Goal: Information Seeking & Learning: Learn about a topic

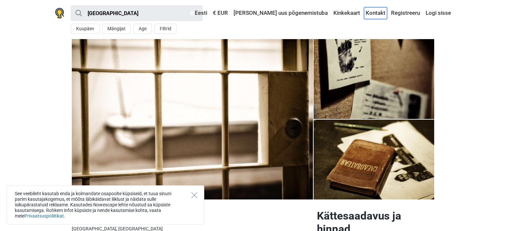
click at [376, 15] on link "Kontakt" at bounding box center [375, 13] width 23 height 12
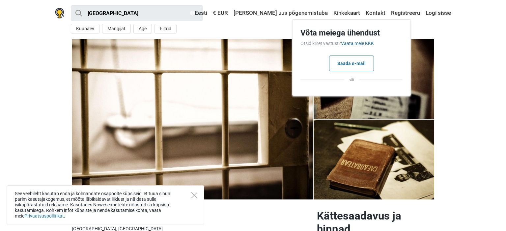
click at [455, 62] on section "1 2 3 4 5" at bounding box center [253, 119] width 506 height 161
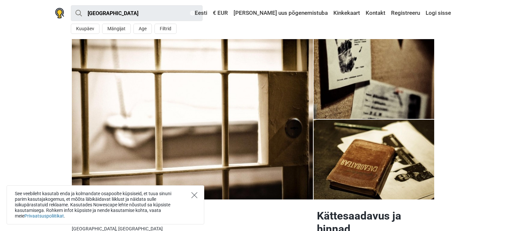
click at [194, 193] on icon "Close" at bounding box center [194, 196] width 6 height 6
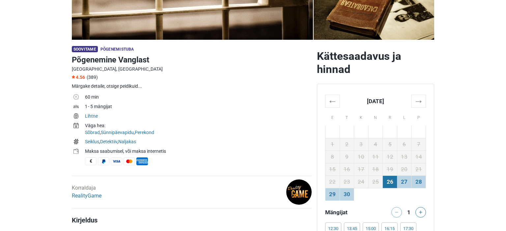
scroll to position [162, 0]
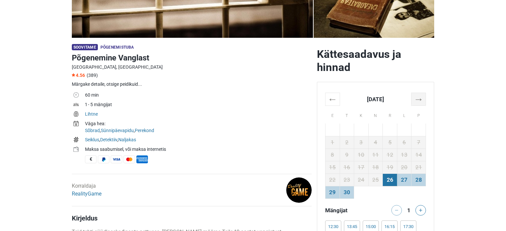
click at [419, 101] on th "→" at bounding box center [418, 99] width 14 height 13
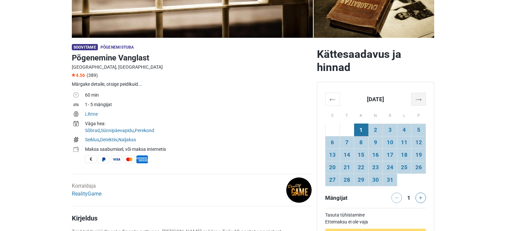
click at [419, 101] on th "→" at bounding box center [418, 99] width 14 height 13
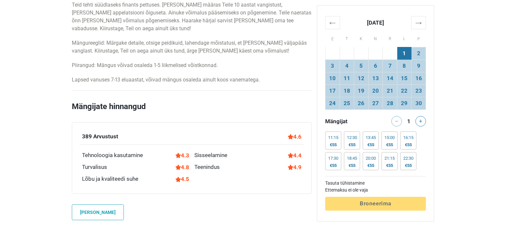
scroll to position [392, 0]
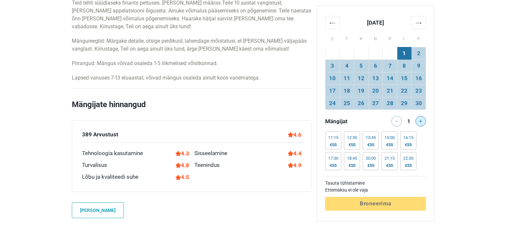
click at [422, 123] on button at bounding box center [420, 121] width 11 height 11
click at [422, 123] on div at bounding box center [421, 121] width 13 height 11
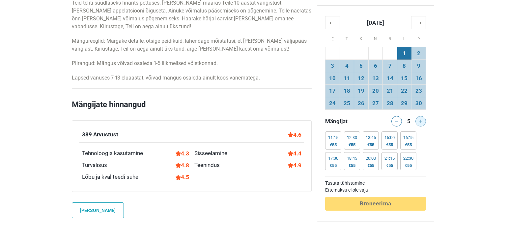
click at [422, 123] on div at bounding box center [421, 121] width 13 height 11
click at [388, 143] on div "€55" at bounding box center [389, 145] width 10 height 5
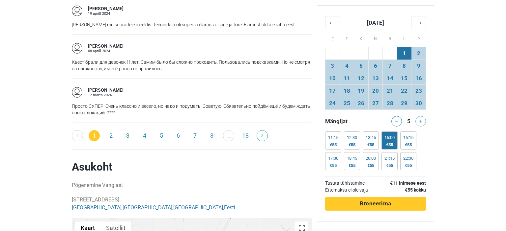
scroll to position [1167, 0]
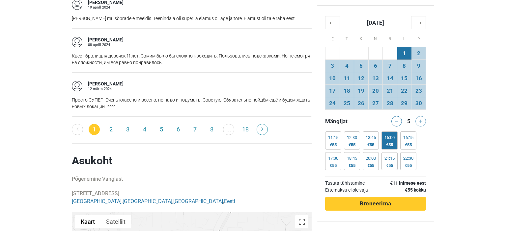
click at [111, 124] on link "2" at bounding box center [110, 129] width 11 height 11
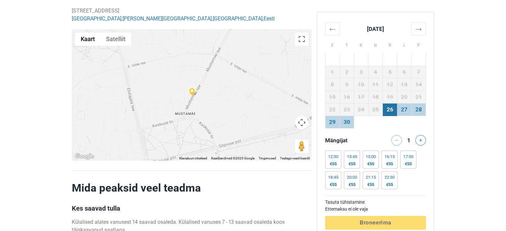
scroll to position [1543, 0]
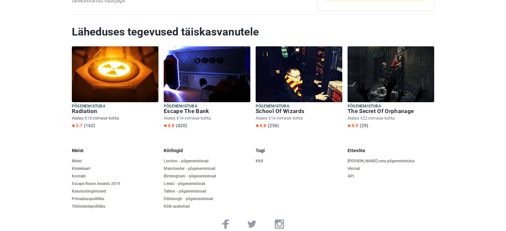
click at [88, 108] on h6 "Radiation" at bounding box center [115, 111] width 87 height 7
click at [191, 108] on h6 "Escape The Bank" at bounding box center [207, 111] width 87 height 7
click at [280, 108] on h6 "School Of Wizards" at bounding box center [299, 111] width 87 height 7
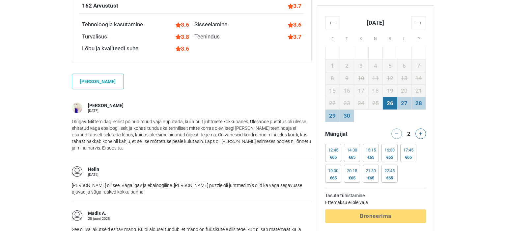
scroll to position [523, 0]
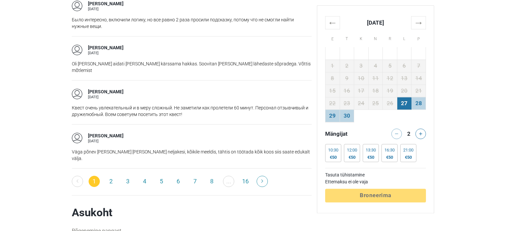
scroll to position [1092, 0]
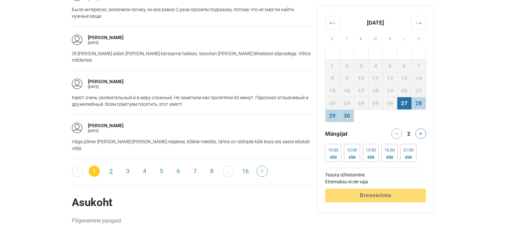
click at [113, 166] on link "2" at bounding box center [110, 171] width 11 height 11
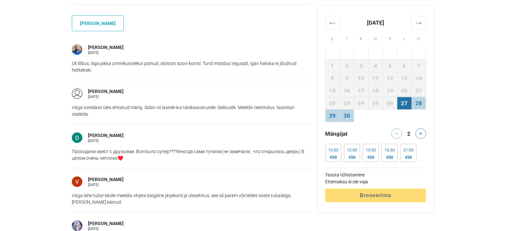
scroll to position [504, 0]
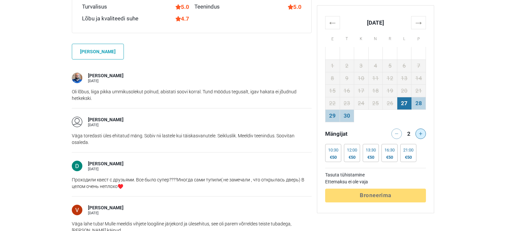
click at [421, 135] on icon at bounding box center [420, 133] width 3 height 3
click at [392, 157] on div "€80" at bounding box center [389, 157] width 10 height 5
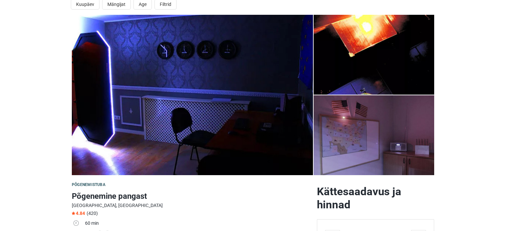
scroll to position [0, 0]
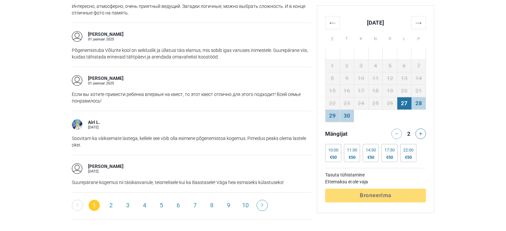
scroll to position [1054, 0]
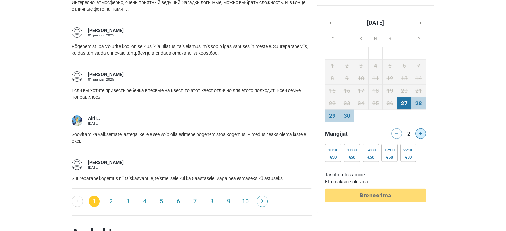
click at [422, 133] on icon at bounding box center [420, 133] width 3 height 3
click at [418, 134] on div at bounding box center [421, 134] width 13 height 11
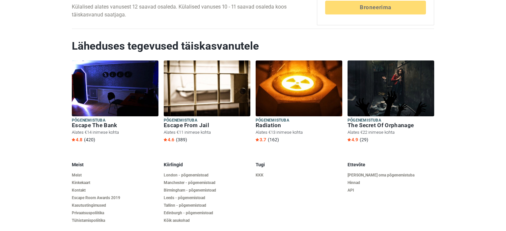
scroll to position [1521, 0]
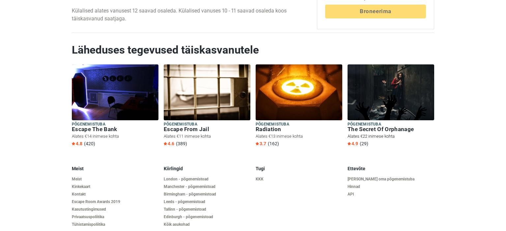
click at [390, 126] on h6 "The Secret Of Orphanage" at bounding box center [390, 129] width 87 height 7
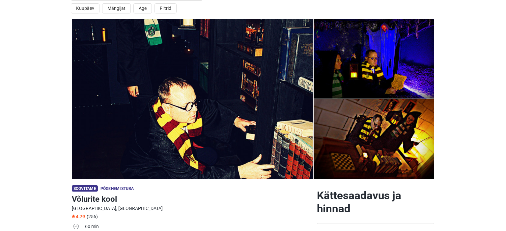
scroll to position [0, 0]
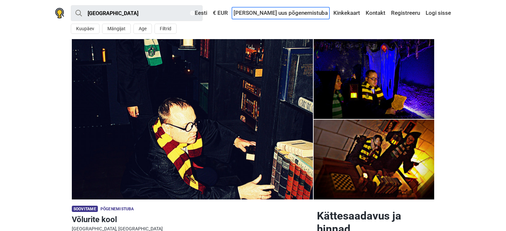
click at [296, 15] on link "[PERSON_NAME] uus põgenemistuba" at bounding box center [280, 13] width 97 height 12
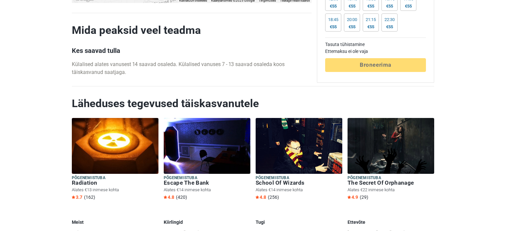
scroll to position [1573, 0]
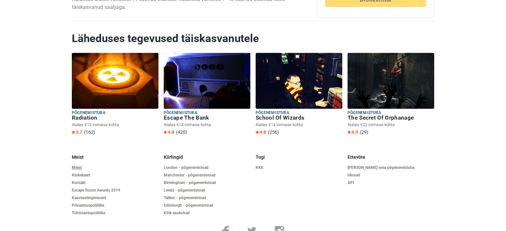
click at [75, 166] on link "Meist" at bounding box center [115, 168] width 87 height 5
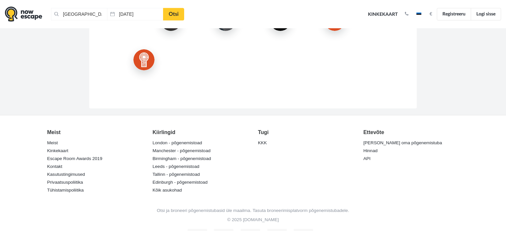
scroll to position [1124, 0]
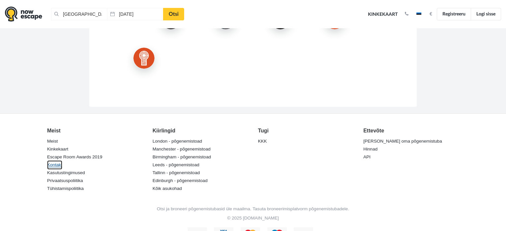
click at [57, 161] on link "Kontakt" at bounding box center [54, 165] width 15 height 9
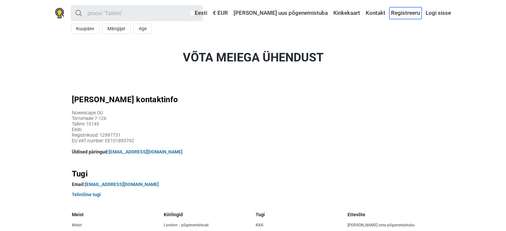
click at [400, 14] on link "Registreeru" at bounding box center [405, 13] width 32 height 12
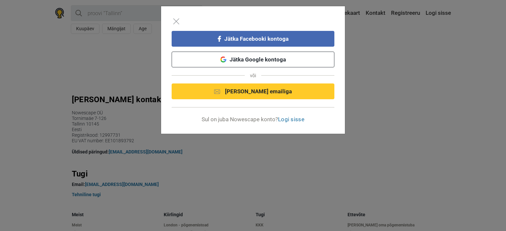
click at [394, 49] on div "Jätka Facebooki kontoga Jätka Google kontoga või Jätka emailiga Sul on juba Now…" at bounding box center [253, 115] width 506 height 231
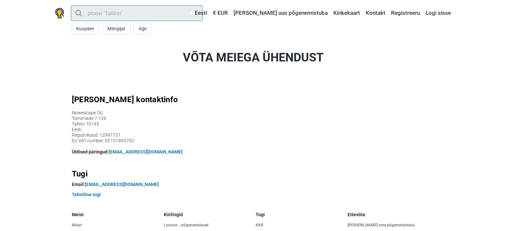
click at [103, 14] on input "search" at bounding box center [137, 13] width 132 height 16
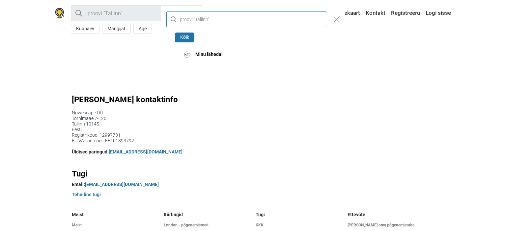
click at [201, 20] on input "text" at bounding box center [246, 20] width 161 height 16
click at [190, 39] on button "Kõik" at bounding box center [184, 38] width 19 height 10
click at [184, 37] on button "Kõik" at bounding box center [184, 38] width 19 height 10
click at [391, 61] on div "Kõik Minu lähedal" at bounding box center [253, 115] width 506 height 231
click at [231, 111] on div "Kõik Minu lähedal" at bounding box center [253, 115] width 506 height 231
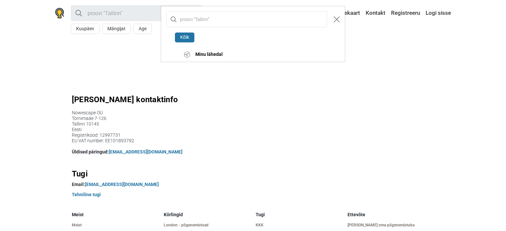
click at [336, 19] on img "Close modal" at bounding box center [337, 19] width 6 height 6
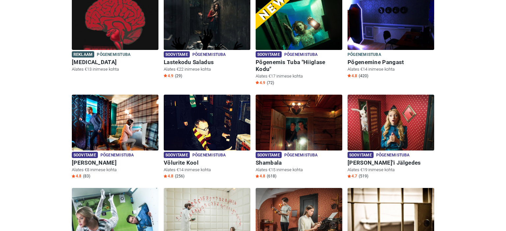
scroll to position [315, 0]
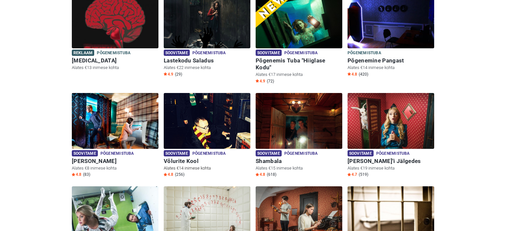
click at [206, 150] on div "Soovitame Põgenemistuba Põgenemistuba Võlurite Kool Alates €14 inimese kohta 4.…" at bounding box center [207, 164] width 87 height 30
click at [90, 150] on span "Soovitame" at bounding box center [85, 153] width 26 height 6
click at [184, 53] on span "Soovitame" at bounding box center [177, 53] width 26 height 6
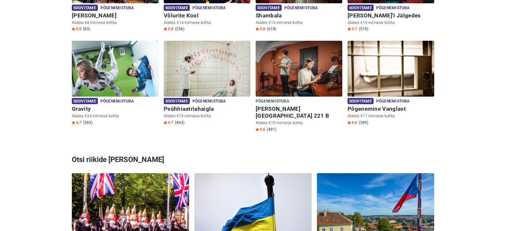
scroll to position [462, 0]
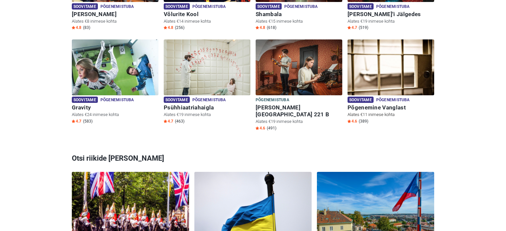
click at [366, 97] on span "Soovitame" at bounding box center [360, 100] width 26 height 6
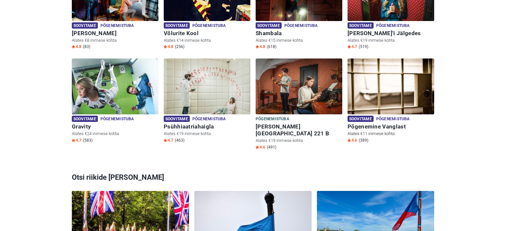
scroll to position [435, 0]
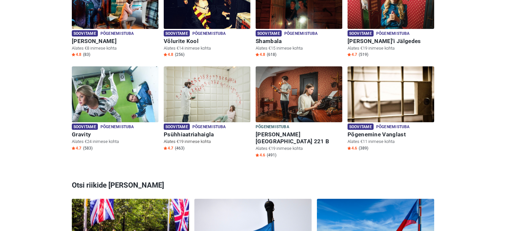
click at [177, 124] on span "Soovitame" at bounding box center [177, 127] width 26 height 6
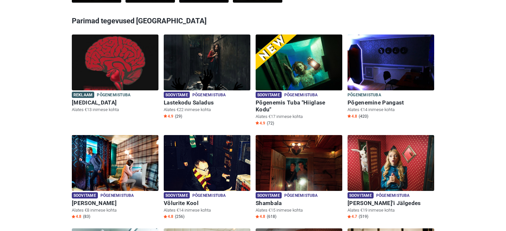
scroll to position [270, 0]
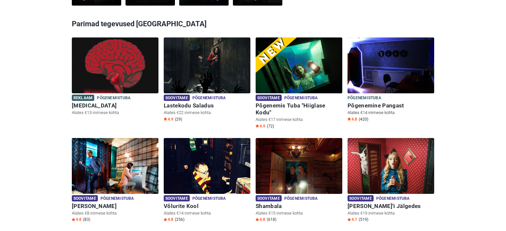
click at [371, 105] on h6 "Põgenemine Pangast" at bounding box center [390, 105] width 87 height 7
click at [294, 103] on h6 "Põgenemis Tuba "Hiiglase Kodu"" at bounding box center [299, 109] width 87 height 14
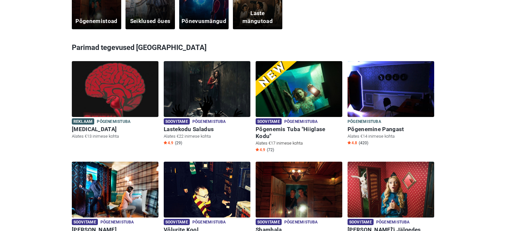
scroll to position [248, 0]
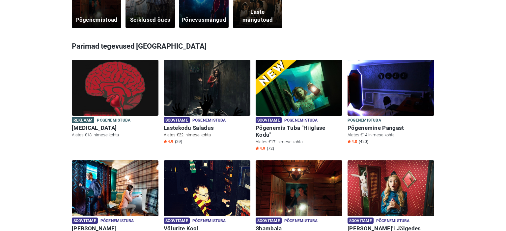
click at [188, 127] on h6 "Lastekodu Saladus" at bounding box center [207, 128] width 87 height 7
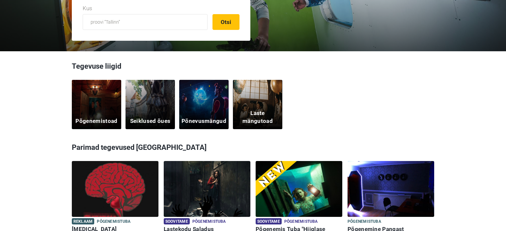
scroll to position [145, 0]
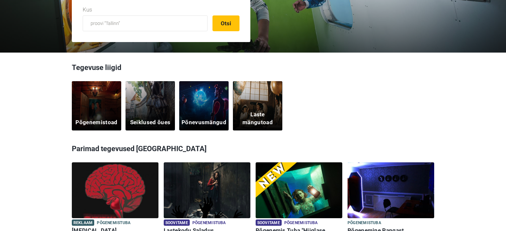
click at [270, 114] on h5 "Laste mängutoad" at bounding box center [257, 119] width 41 height 16
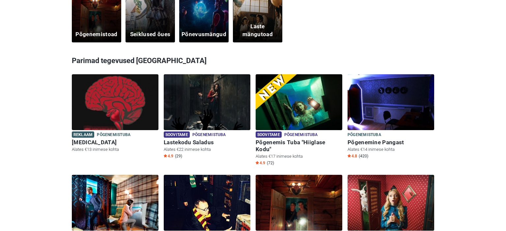
scroll to position [0, 0]
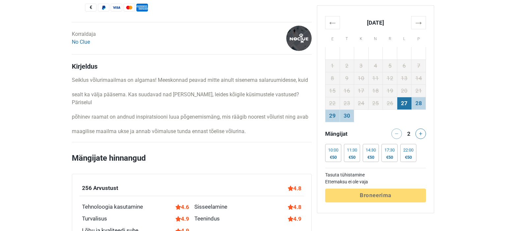
scroll to position [306, 0]
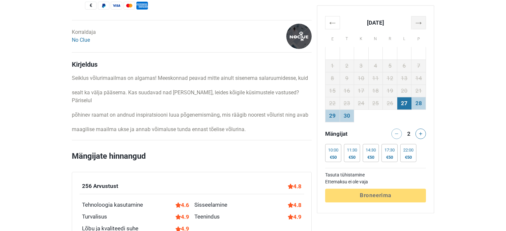
click at [422, 23] on th "→" at bounding box center [418, 22] width 14 height 13
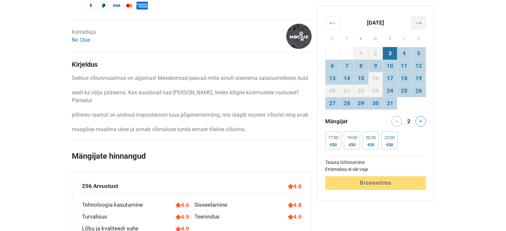
click at [422, 23] on th "→" at bounding box center [418, 22] width 14 height 13
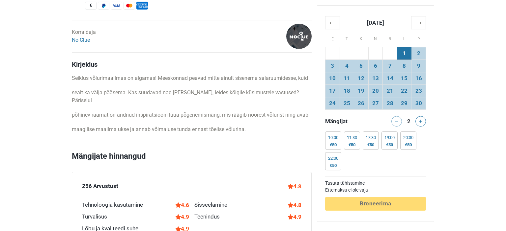
scroll to position [304, 0]
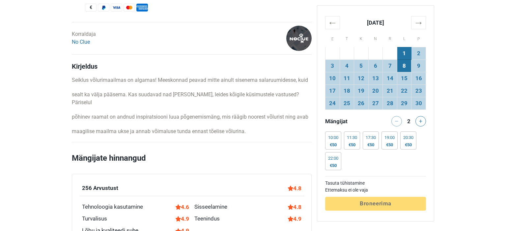
click at [406, 65] on td "8" at bounding box center [404, 66] width 14 height 13
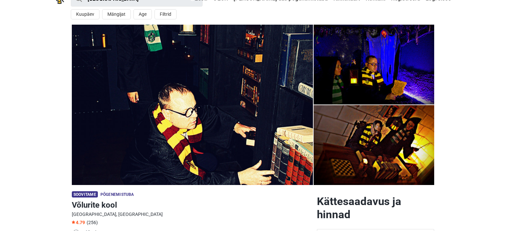
scroll to position [0, 0]
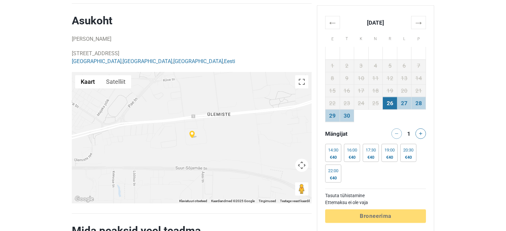
scroll to position [1243, 0]
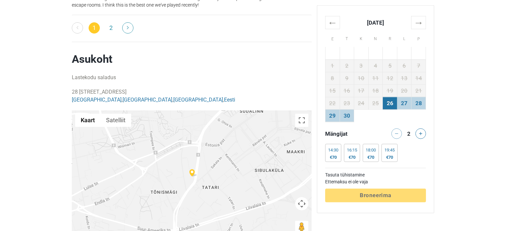
scroll to position [1298, 0]
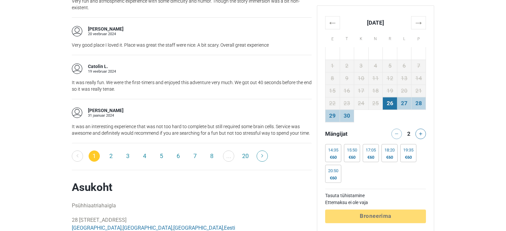
scroll to position [1115, 0]
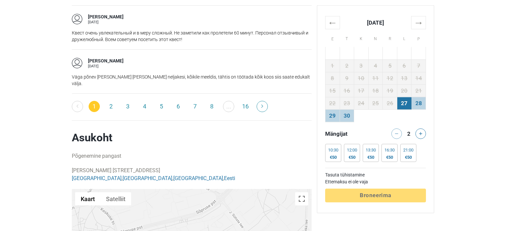
scroll to position [1153, 0]
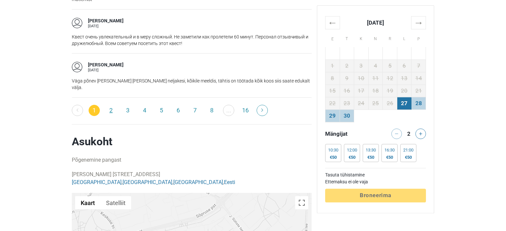
click at [110, 105] on link "2" at bounding box center [110, 110] width 11 height 11
